Goal: Information Seeking & Learning: Learn about a topic

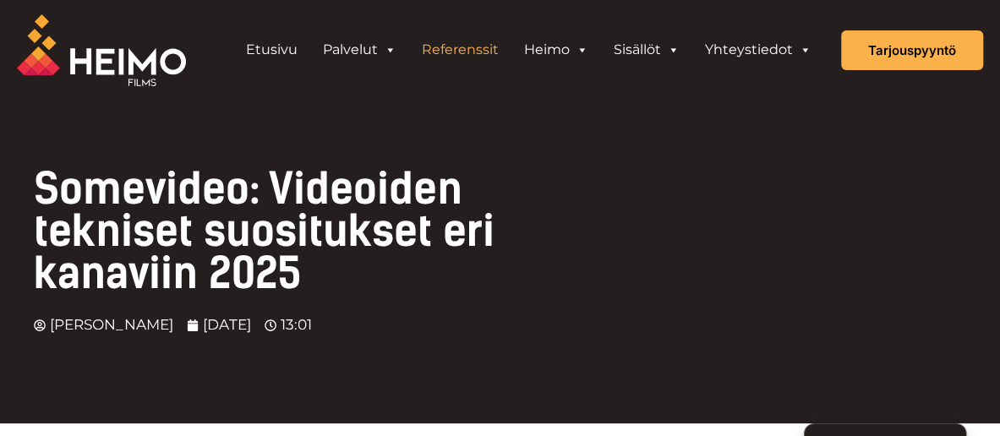
click at [460, 42] on link "Referenssit" at bounding box center [460, 50] width 102 height 34
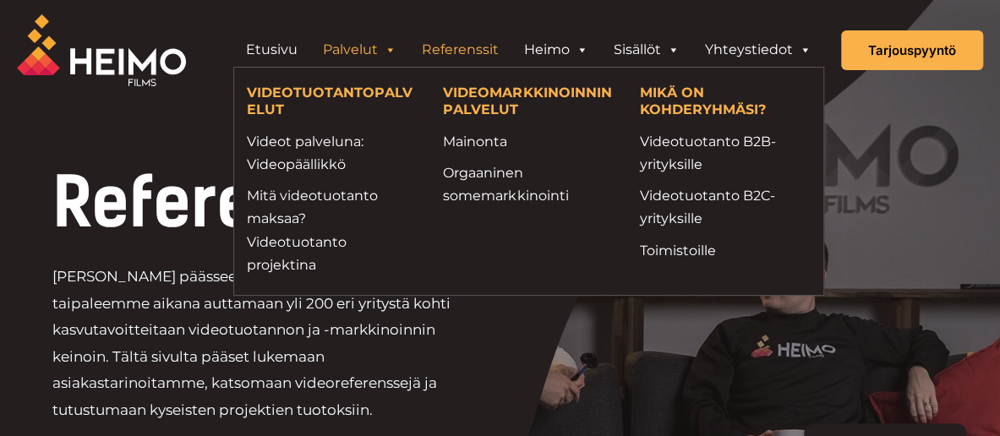
click at [369, 38] on link "Palvelut" at bounding box center [359, 50] width 99 height 34
click at [493, 176] on link "Orgaaninen somemarkkinointi" at bounding box center [528, 184] width 171 height 46
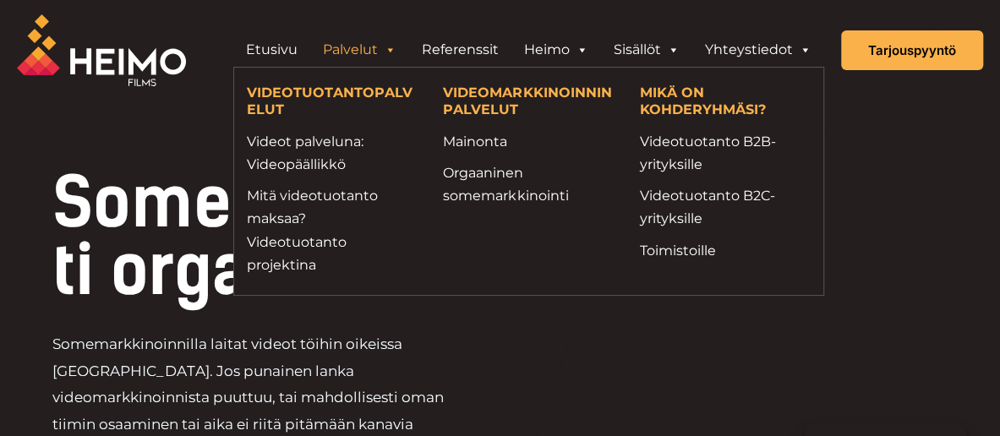
click at [367, 47] on link "Palvelut" at bounding box center [359, 50] width 99 height 34
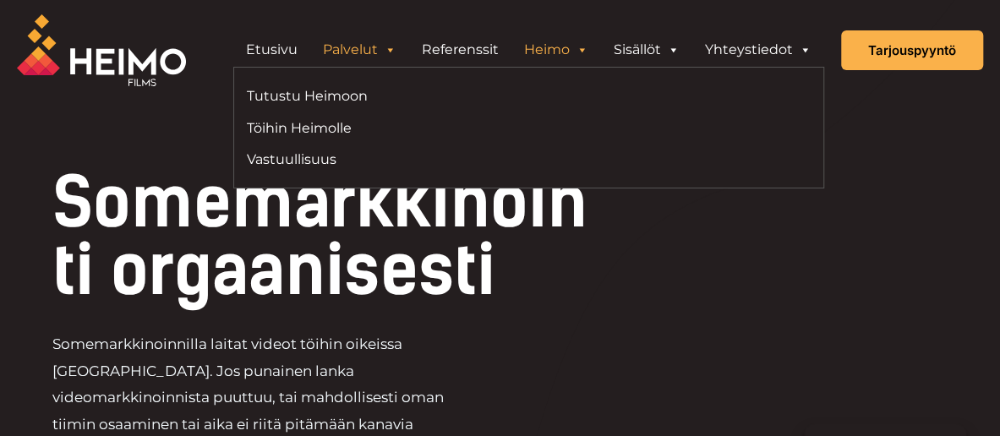
click at [585, 49] on span "Header Widget 1" at bounding box center [582, 50] width 14 height 34
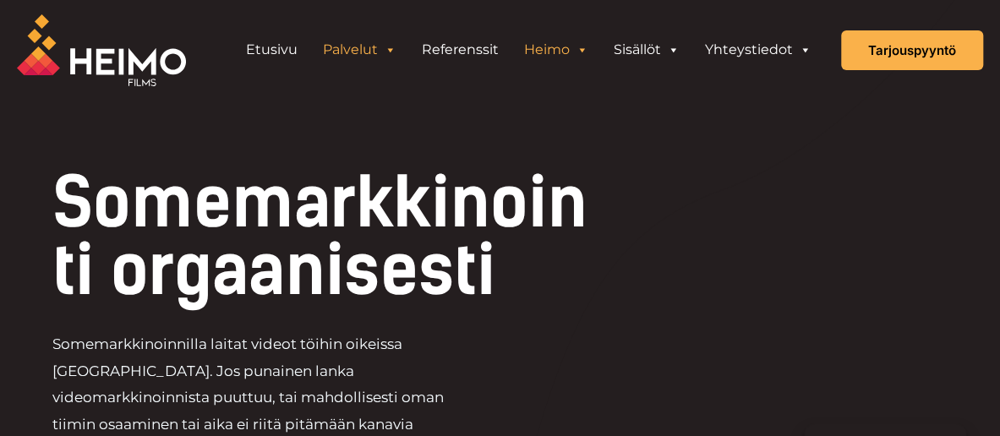
click at [585, 49] on span "Header Widget 1" at bounding box center [582, 50] width 14 height 34
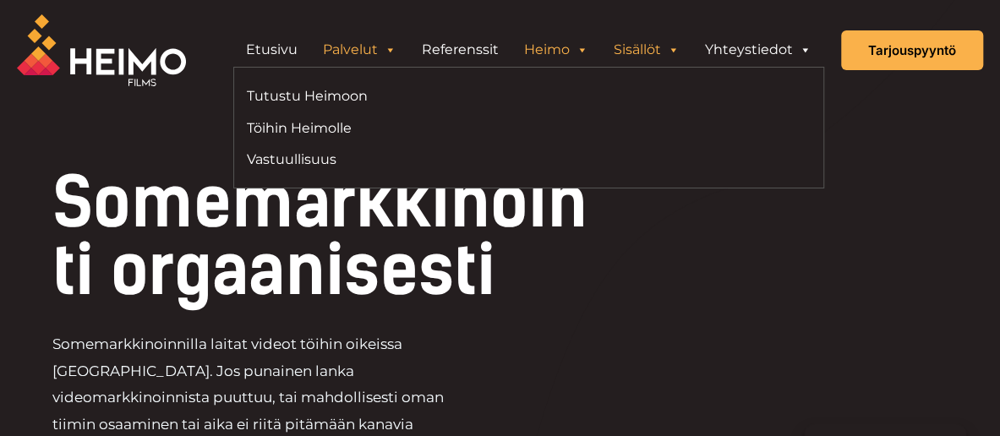
click at [657, 52] on link "Sisällöt" at bounding box center [646, 50] width 91 height 34
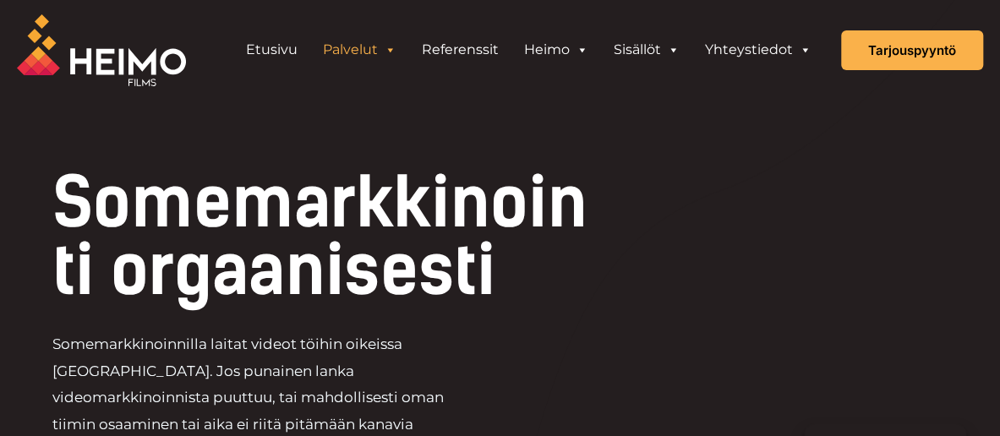
click at [130, 129] on div at bounding box center [500, 322] width 1000 height 644
